Goal: Communication & Community: Connect with others

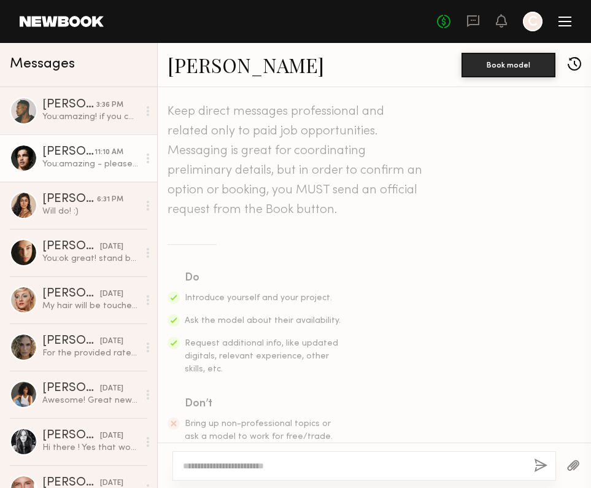
scroll to position [1028, 0]
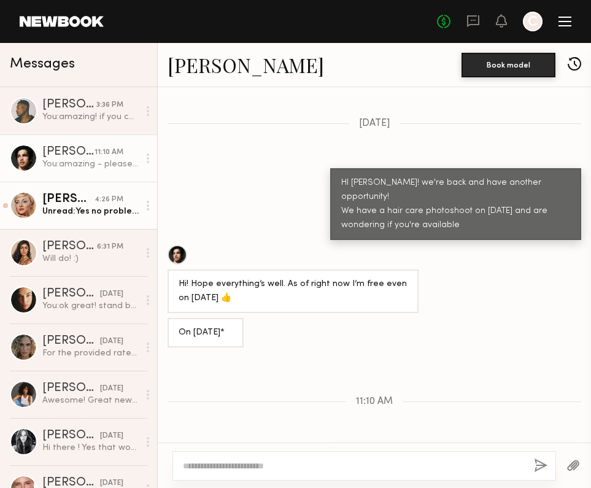
click at [103, 208] on div "Unread: Yes no problem!" at bounding box center [90, 212] width 96 height 12
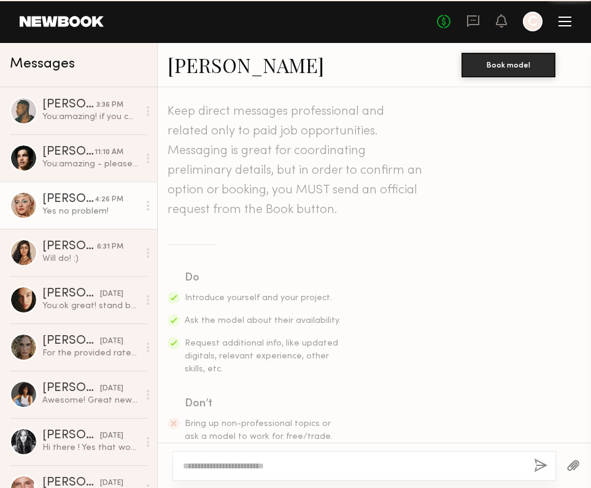
scroll to position [1058, 0]
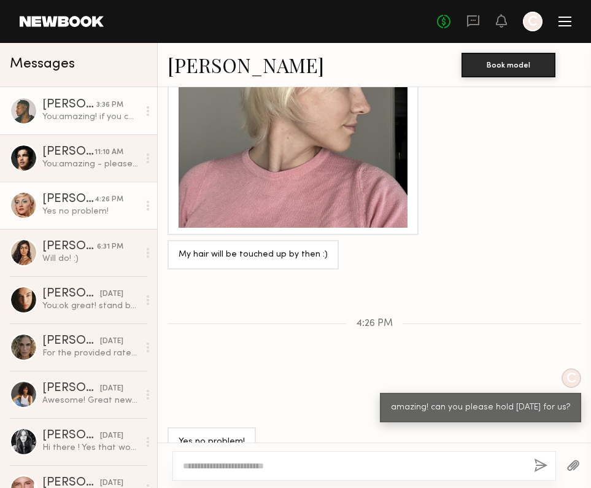
click at [103, 121] on div "You: amazing! if you can please hold the day that would be great - fyi we're lo…" at bounding box center [90, 117] width 96 height 12
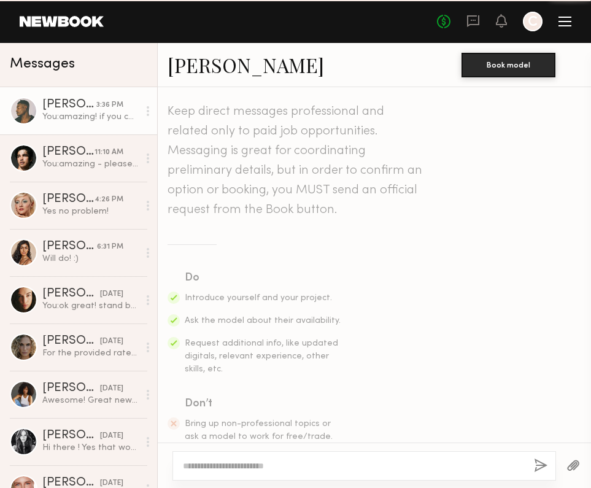
scroll to position [716, 0]
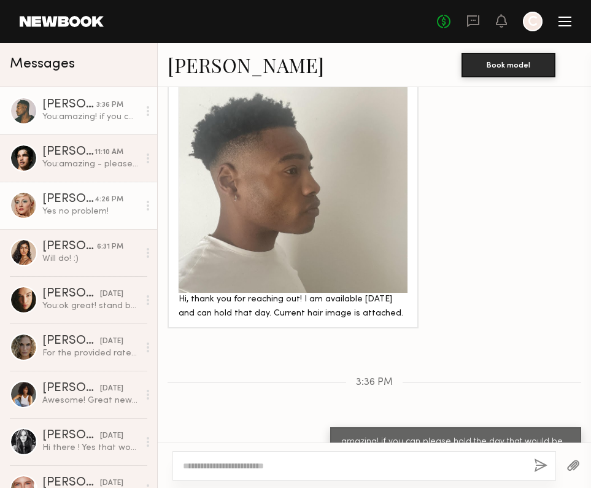
click at [91, 199] on div "[PERSON_NAME]" at bounding box center [68, 199] width 52 height 12
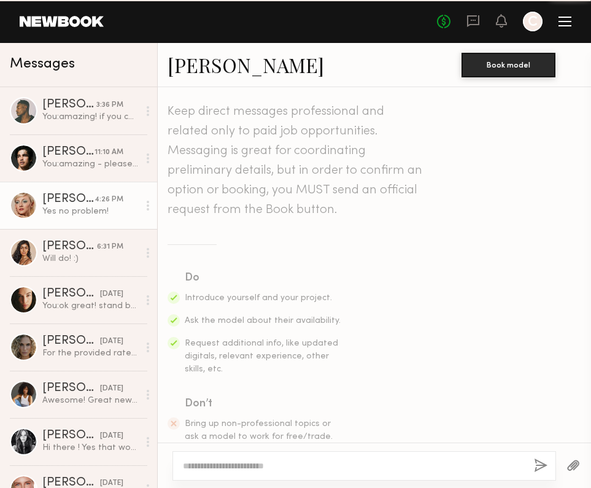
scroll to position [1058, 0]
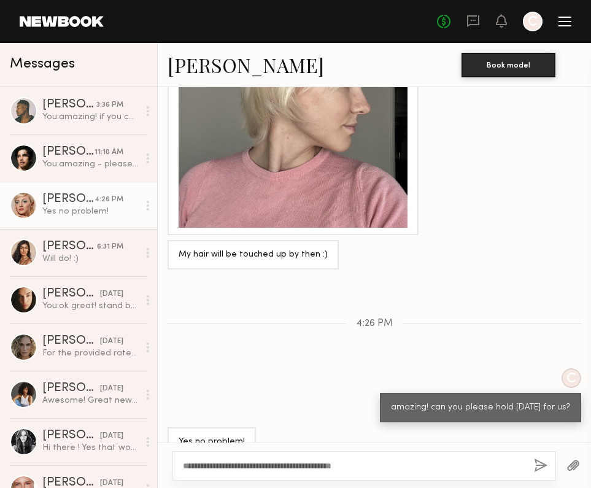
click at [300, 466] on textarea "**********" at bounding box center [353, 466] width 341 height 12
type textarea "**********"
click at [539, 471] on button "button" at bounding box center [541, 466] width 14 height 15
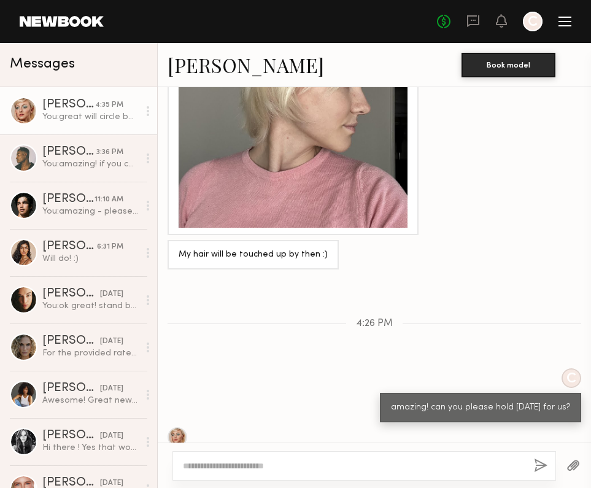
scroll to position [1211, 0]
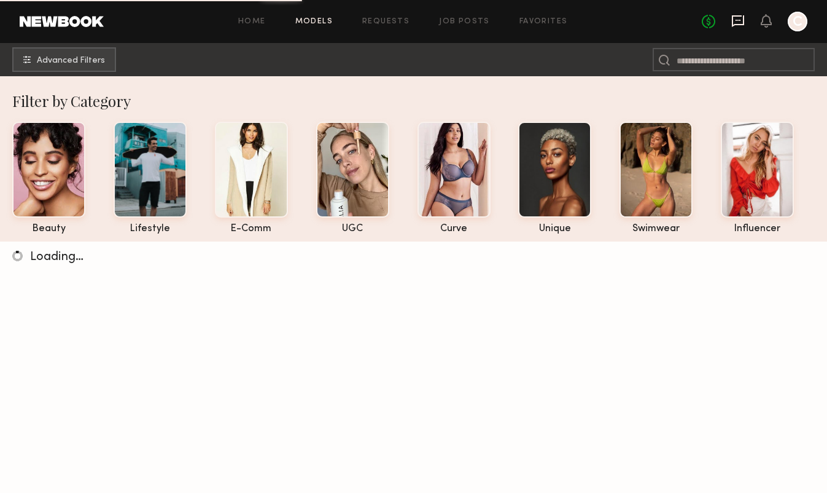
click at [743, 19] on icon at bounding box center [738, 21] width 12 height 12
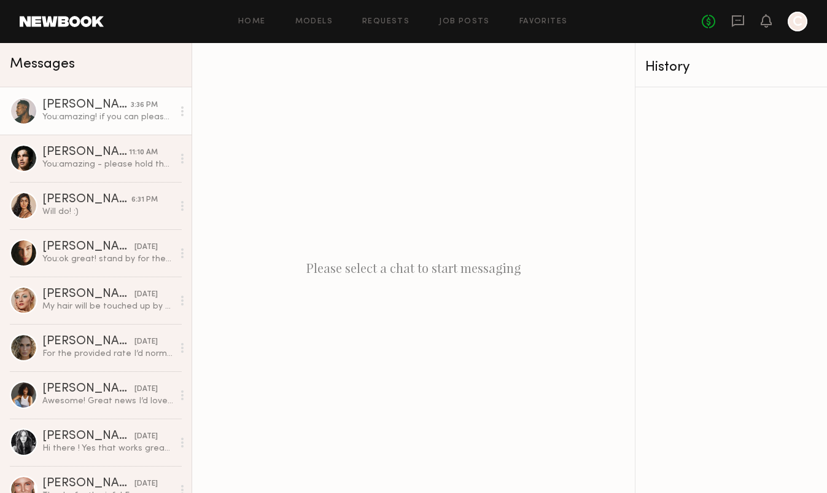
click at [119, 114] on div "You: amazing! if you can please hold the day that would be great - fyi we're lo…" at bounding box center [107, 117] width 131 height 12
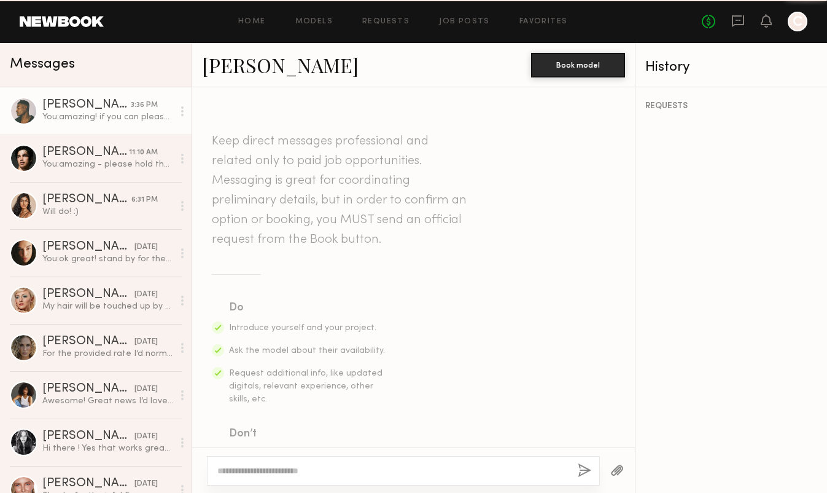
scroll to position [770, 0]
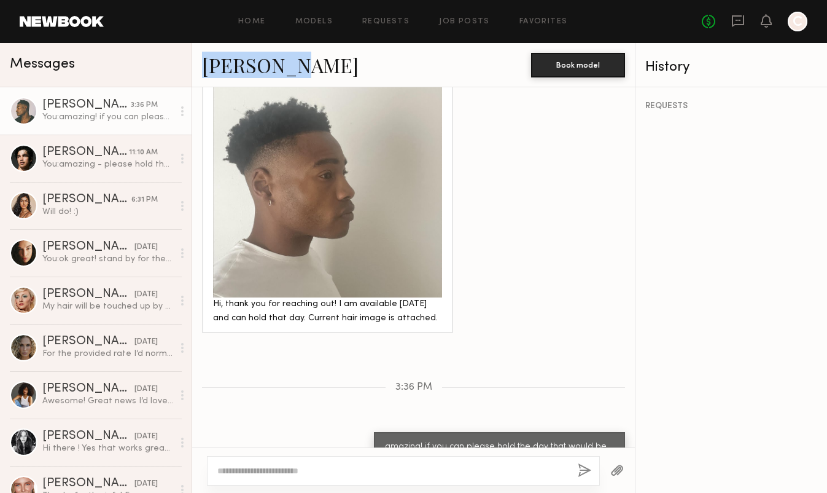
drag, startPoint x: 310, startPoint y: 63, endPoint x: 203, endPoint y: 67, distance: 106.3
click at [203, 67] on div "Kenyon W." at bounding box center [366, 65] width 329 height 26
copy link "Kenyon W."
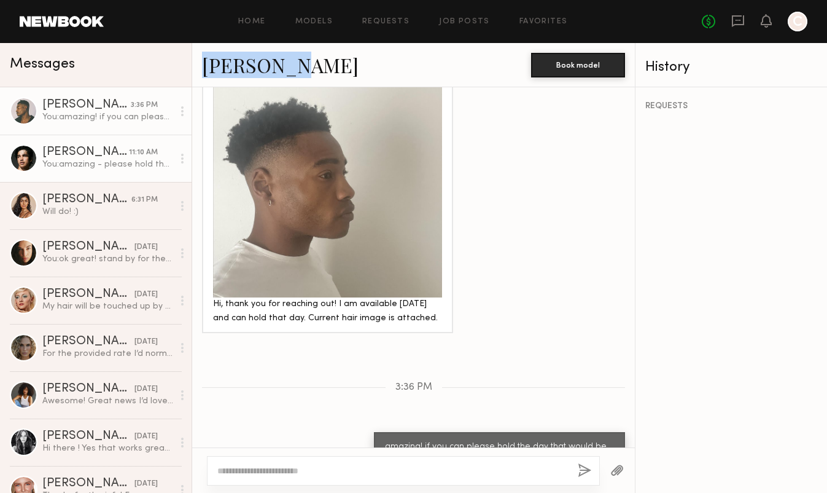
click at [133, 156] on div "11:10 AM" at bounding box center [143, 153] width 29 height 12
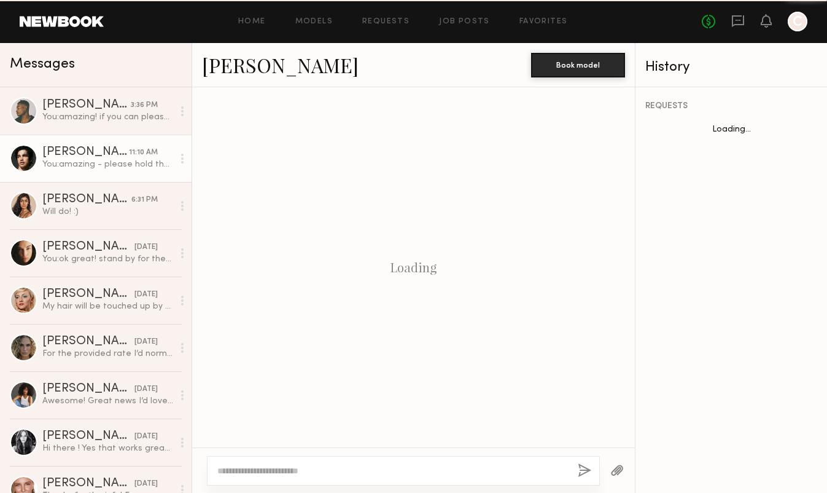
scroll to position [1086, 0]
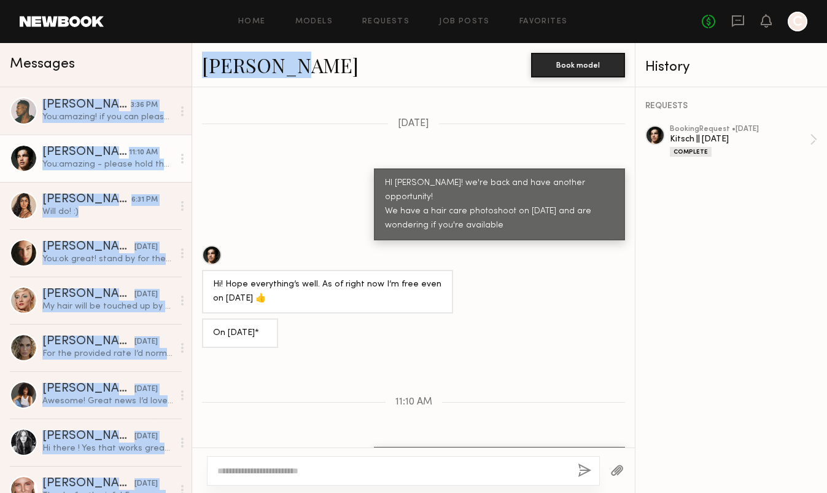
drag, startPoint x: 288, startPoint y: 68, endPoint x: 177, endPoint y: 64, distance: 111.3
click at [177, 64] on div "Messages Kenyon W. 3:36 PM You: amazing! if you can please hold the day that wo…" at bounding box center [413, 268] width 827 height 450
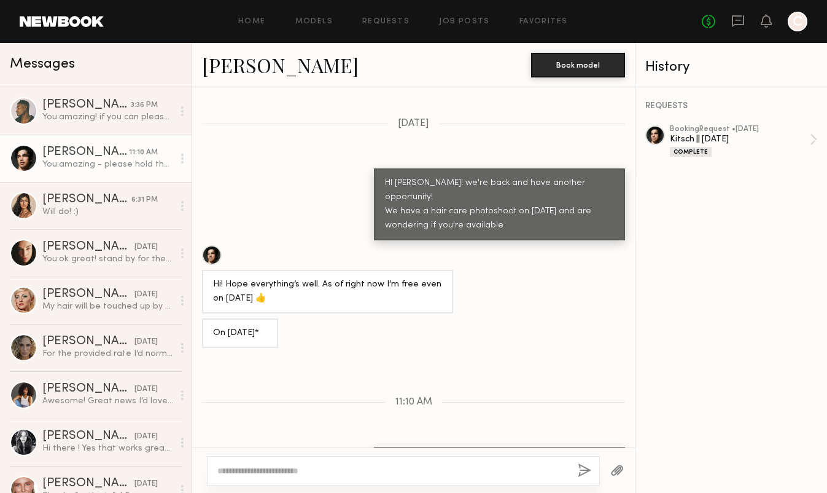
click at [192, 68] on div "Jessey S. Book model" at bounding box center [413, 65] width 443 height 44
click at [321, 55] on div "[PERSON_NAME]" at bounding box center [366, 65] width 329 height 26
drag, startPoint x: 301, startPoint y: 68, endPoint x: 197, endPoint y: 66, distance: 103.8
click at [197, 66] on div "Jessey S. Book model" at bounding box center [413, 65] width 443 height 44
copy link "[PERSON_NAME]"
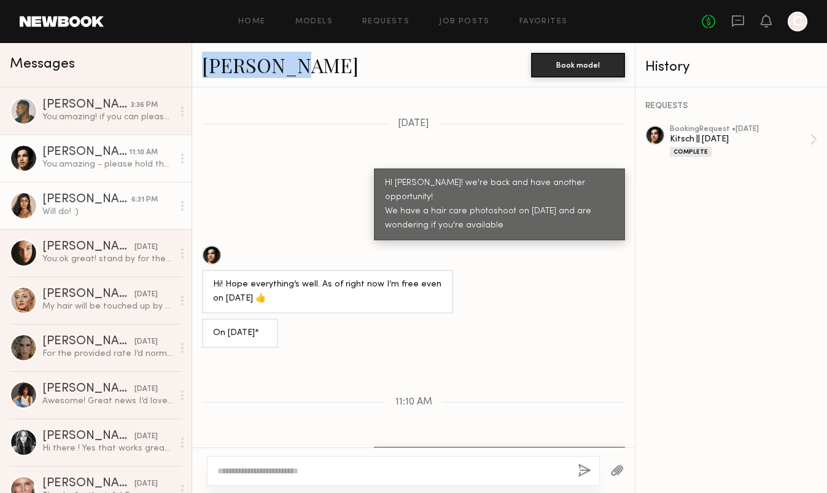
click at [120, 206] on div "Will do! :)" at bounding box center [107, 212] width 131 height 12
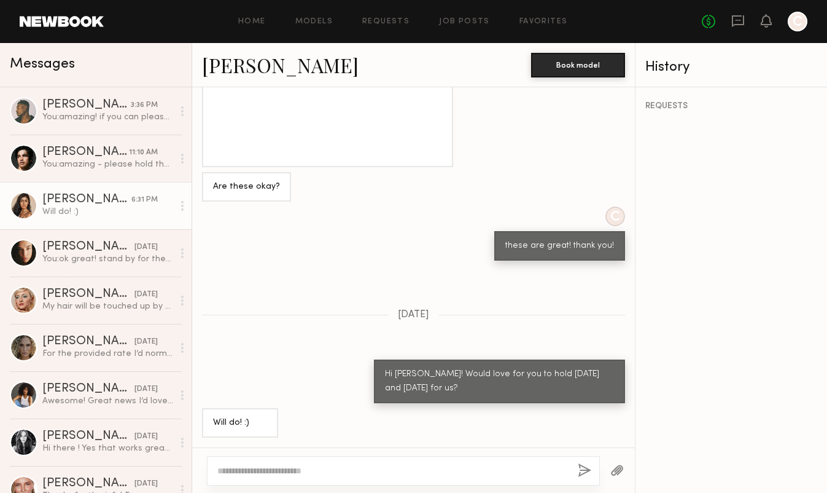
scroll to position [938, 0]
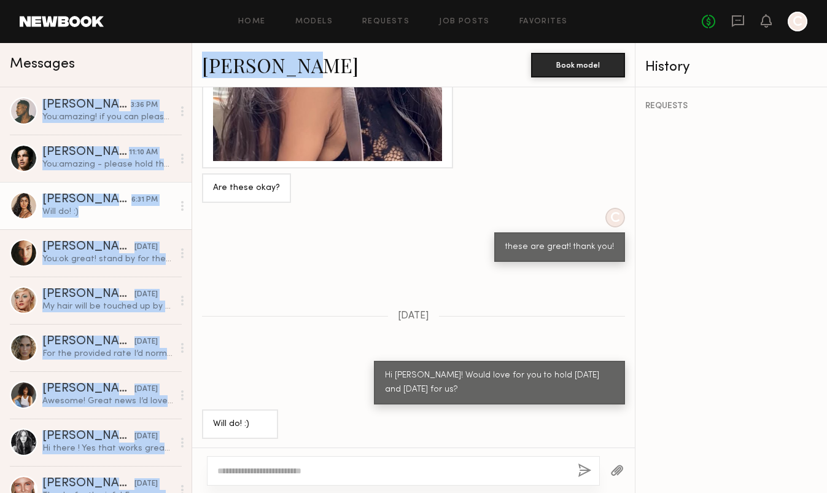
drag, startPoint x: 308, startPoint y: 64, endPoint x: 189, endPoint y: 64, distance: 118.5
click at [189, 64] on div "Messages Kenyon W. 3:36 PM You: amazing! if you can please hold the day that wo…" at bounding box center [413, 268] width 827 height 450
click at [189, 64] on div "Messages" at bounding box center [96, 65] width 192 height 44
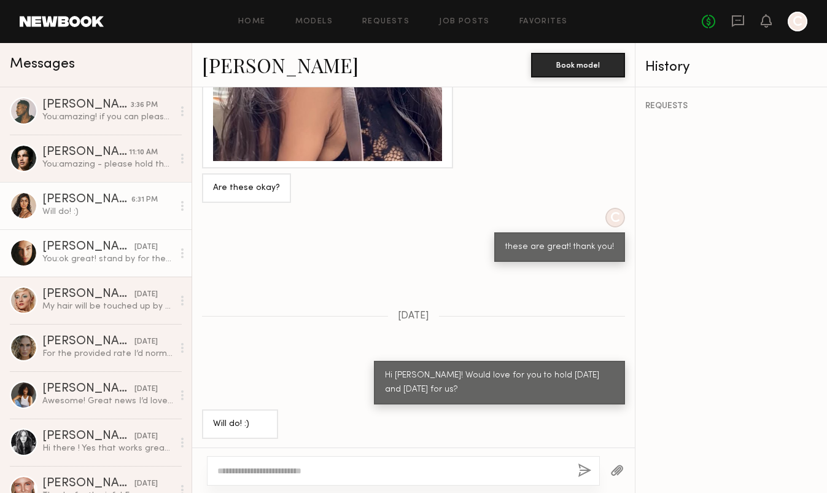
click at [77, 241] on div "[PERSON_NAME]" at bounding box center [88, 247] width 92 height 12
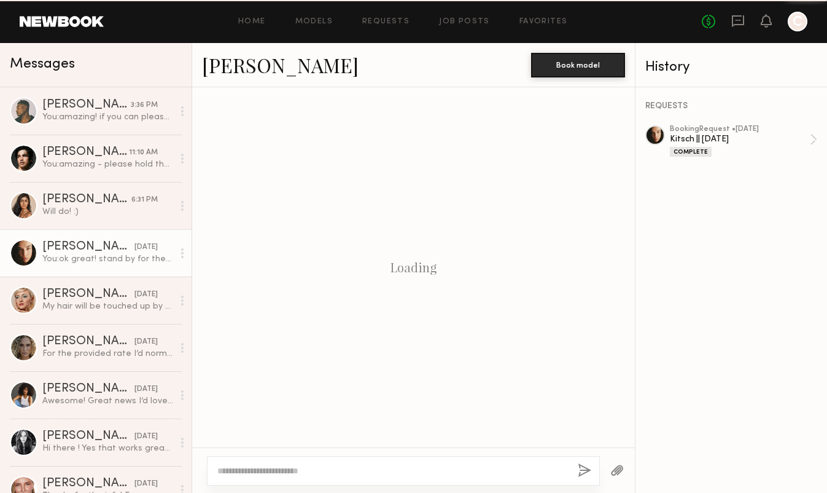
scroll to position [793, 0]
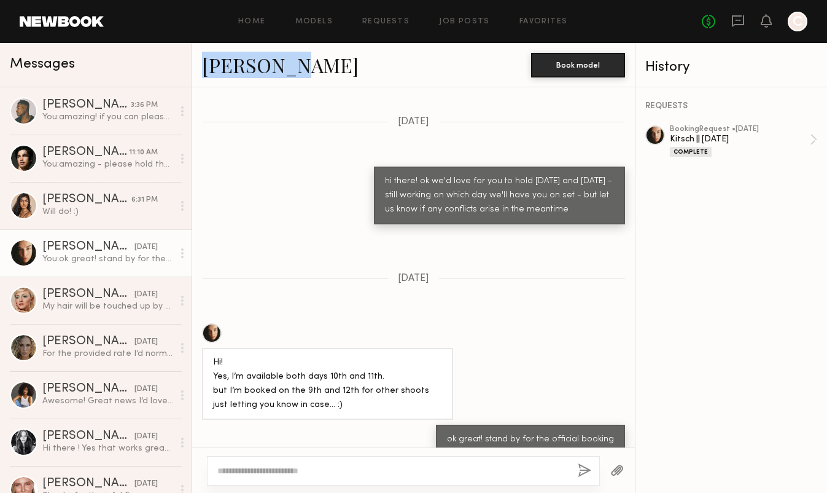
drag, startPoint x: 287, startPoint y: 66, endPoint x: 200, endPoint y: 64, distance: 87.2
click at [200, 64] on div "Uliana V. Book model" at bounding box center [413, 65] width 443 height 44
copy link "[PERSON_NAME]"
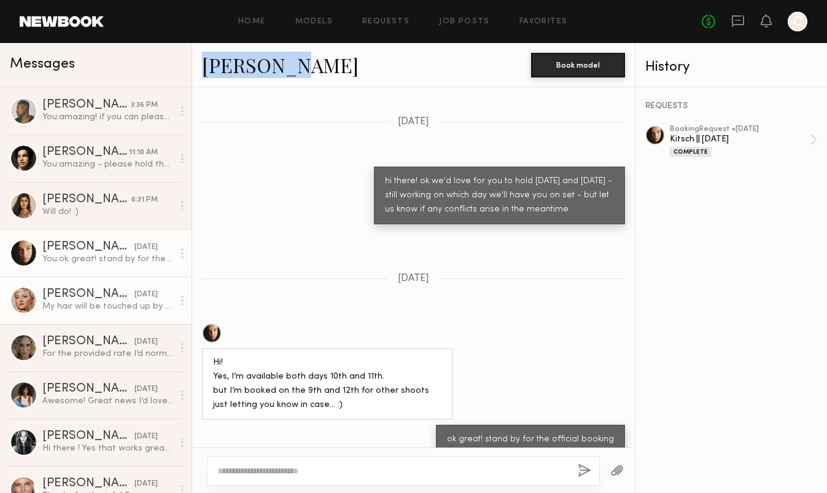
click at [78, 293] on div "[PERSON_NAME]" at bounding box center [88, 294] width 92 height 12
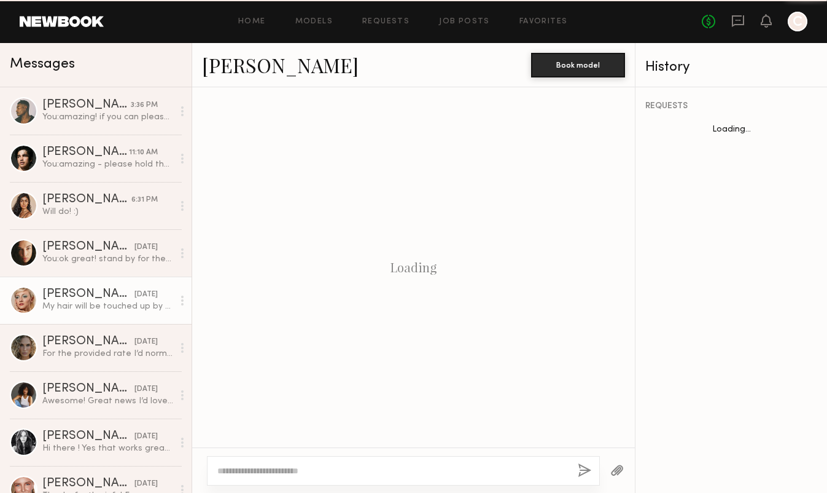
scroll to position [926, 0]
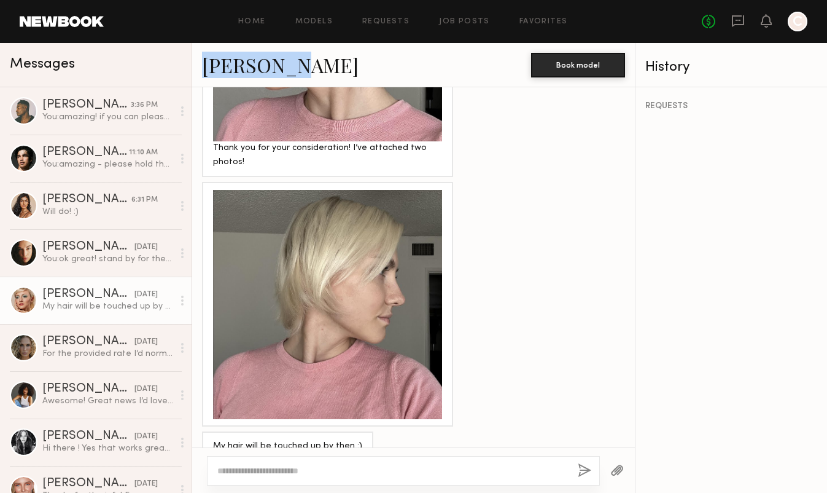
drag, startPoint x: 283, startPoint y: 68, endPoint x: 197, endPoint y: 65, distance: 86.7
click at [197, 65] on div "Gabija G. Book model" at bounding box center [413, 65] width 443 height 44
copy link "[PERSON_NAME]"
click at [295, 469] on textarea at bounding box center [392, 470] width 351 height 12
type textarea "*"
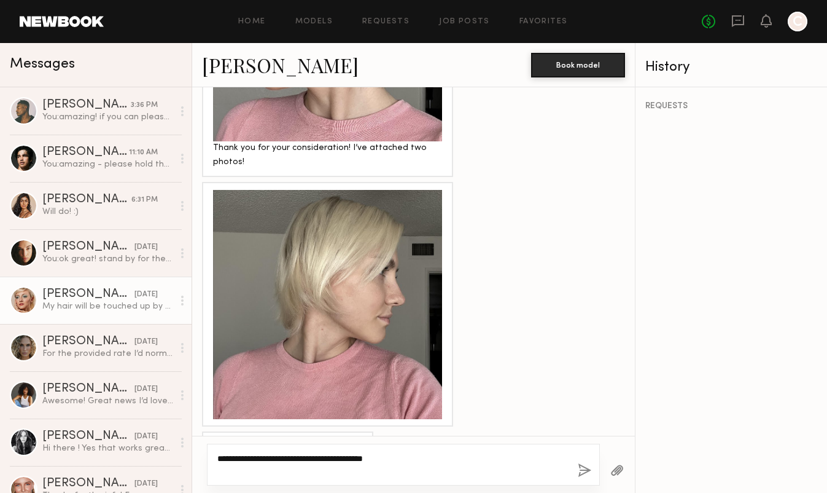
scroll to position [937, 0]
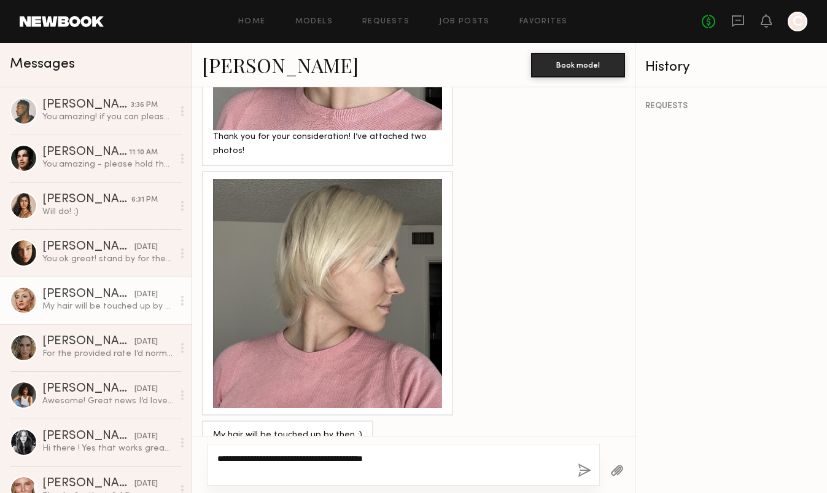
type textarea "**********"
click at [579, 471] on button "button" at bounding box center [585, 470] width 14 height 15
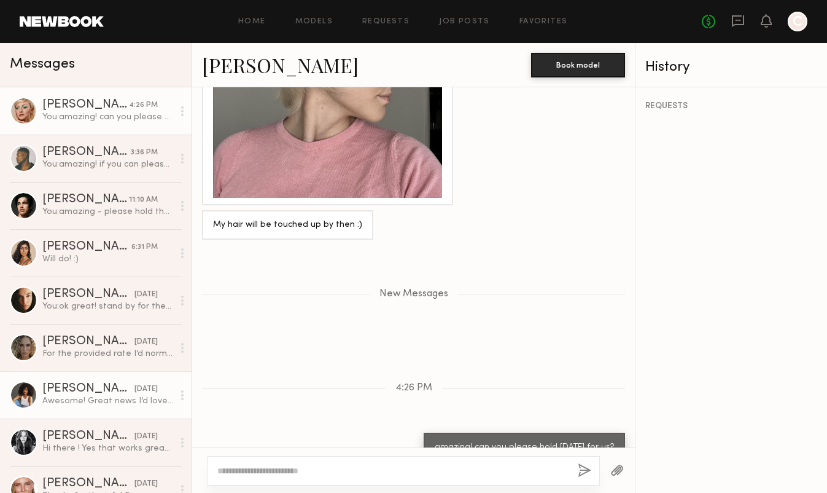
click at [106, 383] on div "[PERSON_NAME]" at bounding box center [88, 389] width 92 height 12
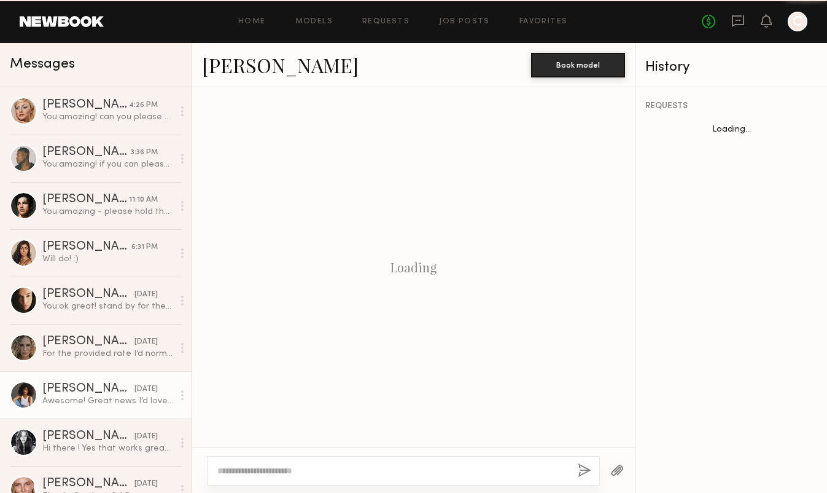
scroll to position [1333, 0]
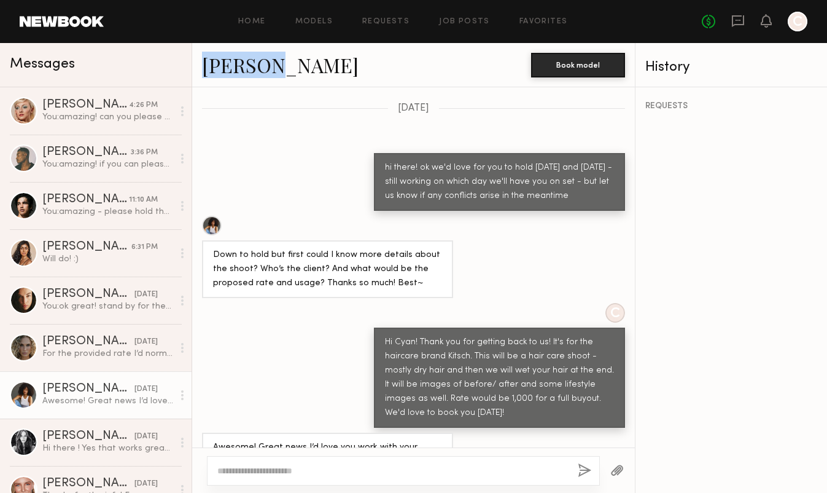
drag, startPoint x: 266, startPoint y: 69, endPoint x: 206, endPoint y: 69, distance: 60.2
click at [206, 69] on div "[PERSON_NAME]" at bounding box center [366, 65] width 329 height 26
copy link "[PERSON_NAME]"
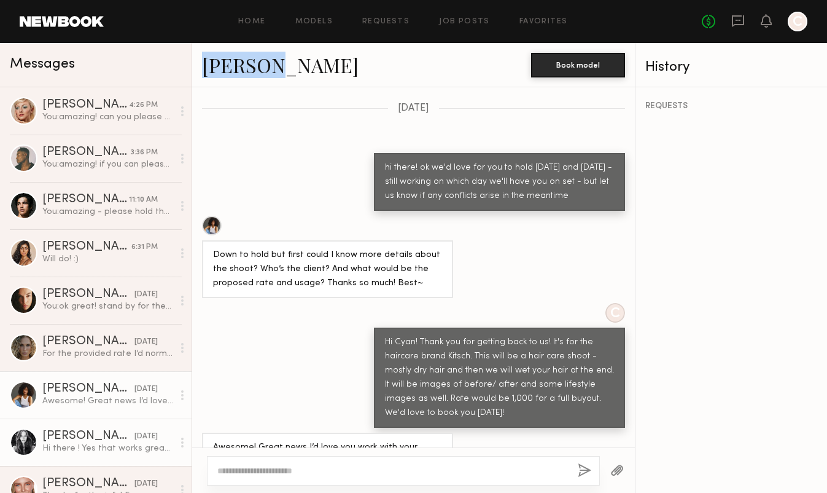
click at [138, 435] on div "[DATE]" at bounding box center [146, 437] width 23 height 12
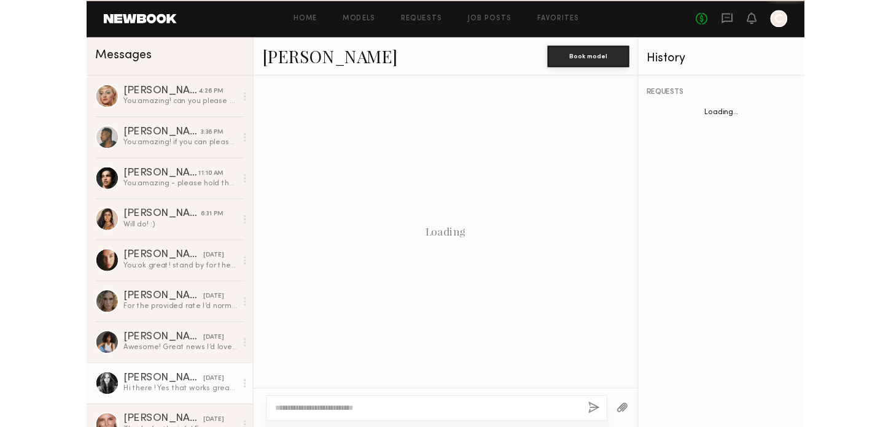
scroll to position [1089, 0]
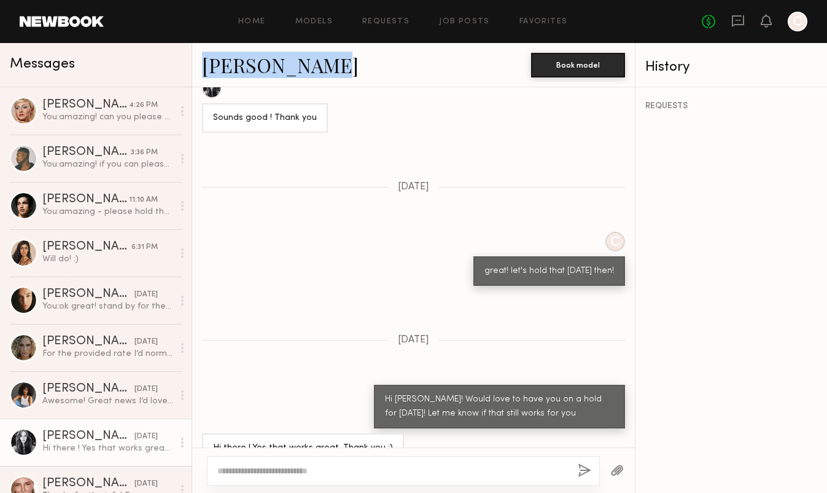
drag, startPoint x: 324, startPoint y: 65, endPoint x: 206, endPoint y: 64, distance: 117.3
click at [206, 64] on div "[PERSON_NAME]" at bounding box center [366, 65] width 329 height 26
click at [206, 62] on link "[PERSON_NAME]" at bounding box center [280, 65] width 157 height 26
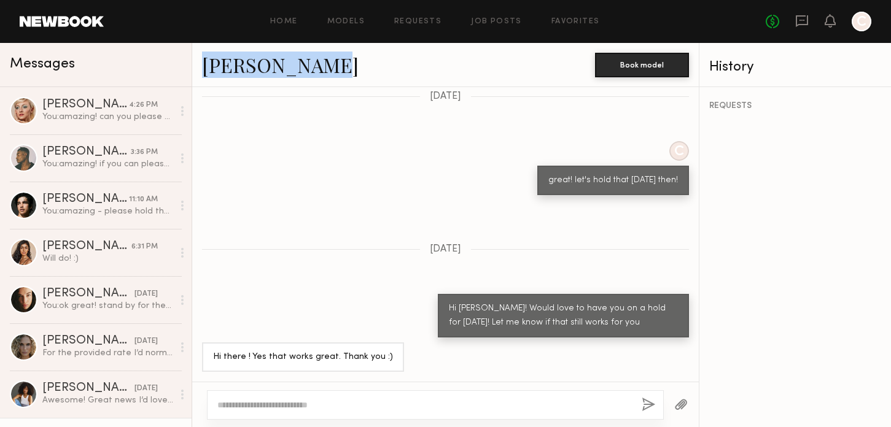
scroll to position [961, 0]
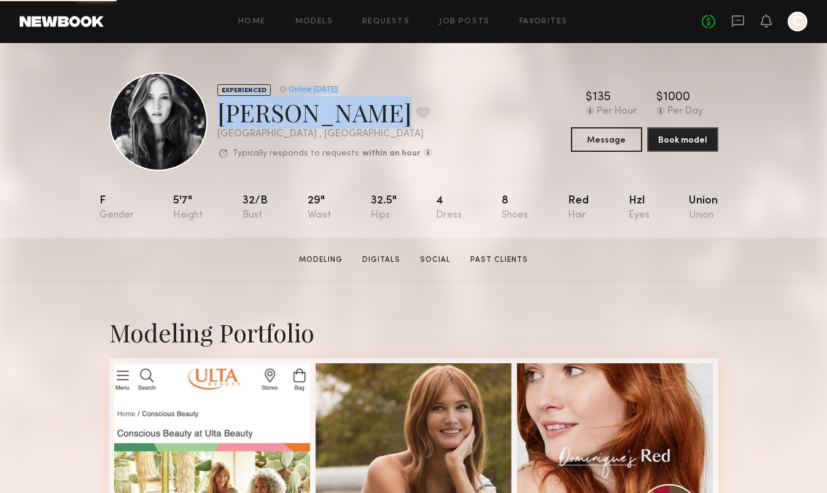
drag, startPoint x: 362, startPoint y: 116, endPoint x: 202, endPoint y: 116, distance: 160.3
click at [202, 116] on div "EXPERIENCED Online [DATE] [PERSON_NAME] Favorite [GEOGRAPHIC_DATA] , [GEOGRAPHI…" at bounding box center [270, 121] width 323 height 98
click at [203, 116] on div at bounding box center [158, 121] width 98 height 98
drag, startPoint x: 224, startPoint y: 118, endPoint x: 360, endPoint y: 109, distance: 136.6
click at [360, 109] on div "[PERSON_NAME] Favorite" at bounding box center [324, 112] width 215 height 33
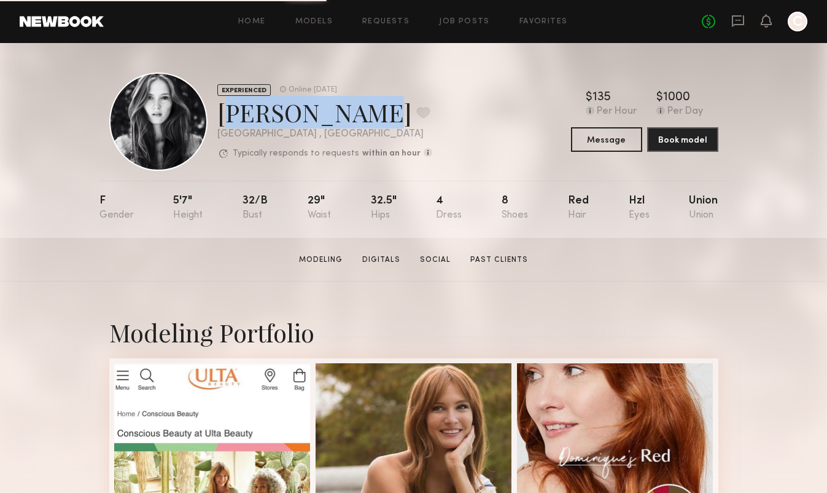
copy div "[PERSON_NAME]"
